Goal: Task Accomplishment & Management: Manage account settings

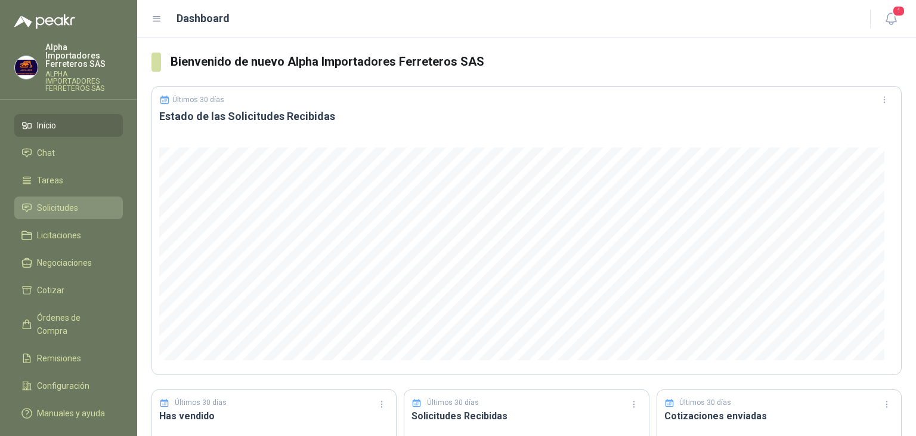
click at [38, 201] on span "Solicitudes" at bounding box center [57, 207] width 41 height 13
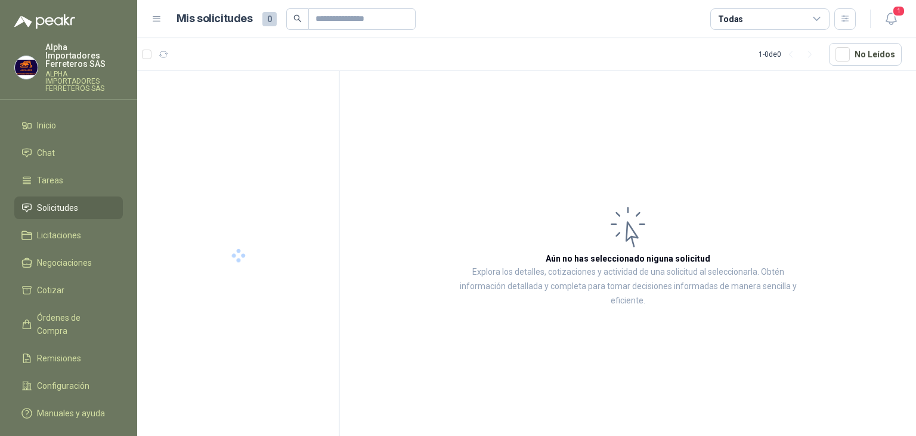
click at [799, 15] on div "Todas" at bounding box center [770, 18] width 119 height 21
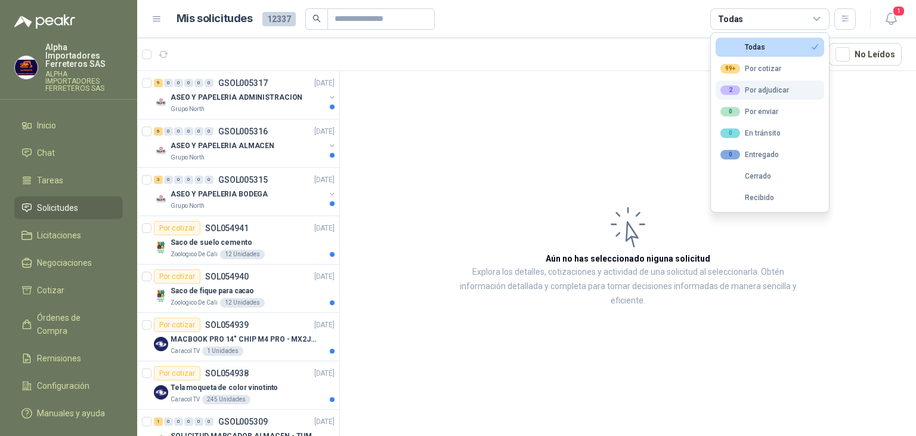
click at [789, 87] on button "2 Por adjudicar" at bounding box center [770, 90] width 109 height 19
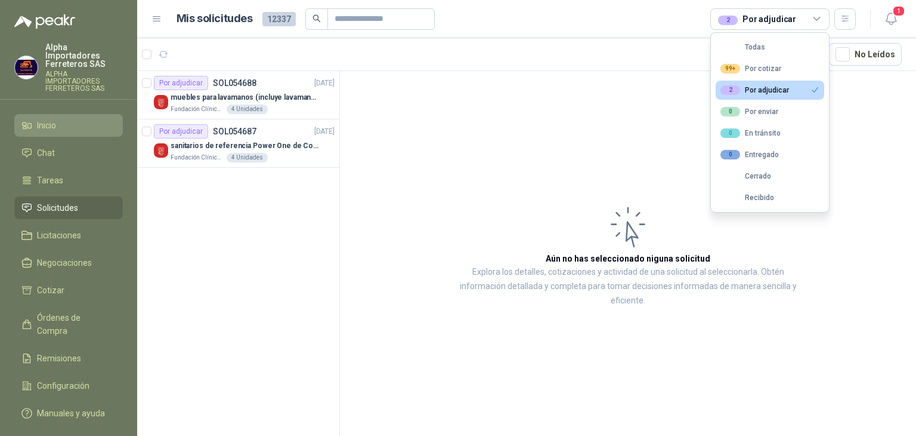
click at [41, 119] on span "Inicio" at bounding box center [46, 125] width 19 height 13
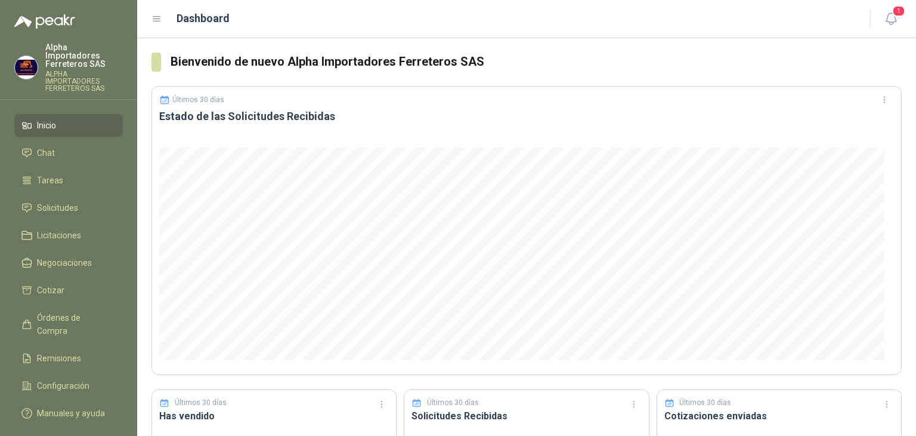
click at [897, 23] on icon "button" at bounding box center [891, 18] width 15 height 15
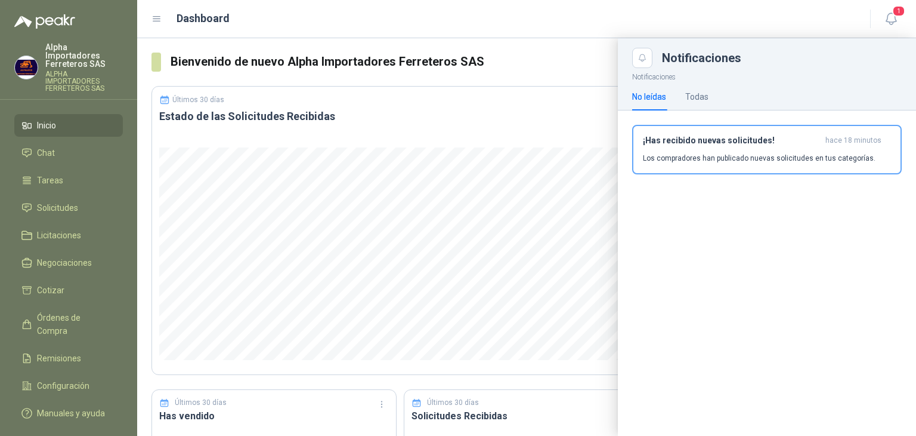
click at [782, 31] on header "Dashboard 1" at bounding box center [526, 19] width 779 height 38
click at [690, 13] on div "Dashboard" at bounding box center [504, 18] width 705 height 17
click at [375, 83] on div at bounding box center [526, 236] width 779 height 397
